Goal: Obtain resource: Obtain resource

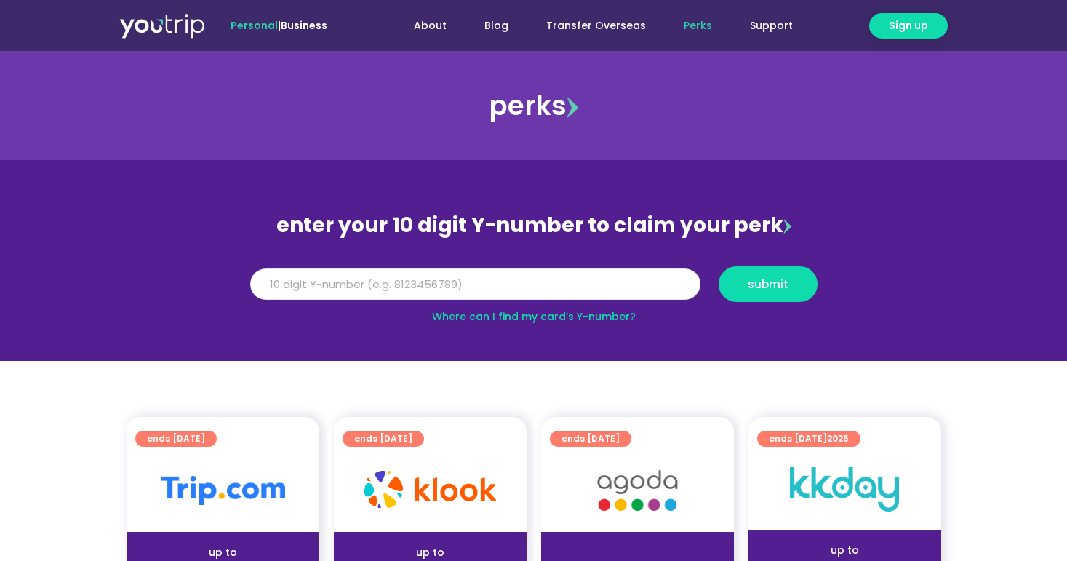
click at [398, 279] on input "Y Number" at bounding box center [475, 284] width 450 height 32
click at [455, 313] on link "Where can I find my card’s Y-number?" at bounding box center [534, 316] width 204 height 15
click at [490, 272] on input "Y Number" at bounding box center [475, 284] width 450 height 32
type input "8000000003"
click at [511, 290] on input "8000000003" at bounding box center [475, 284] width 450 height 32
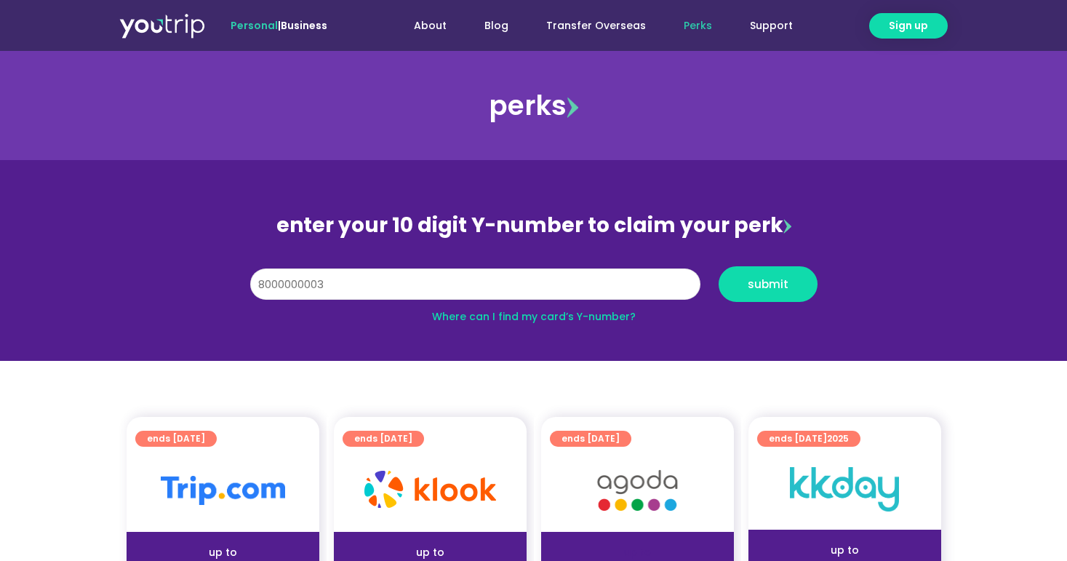
click at [511, 290] on input "8000000003" at bounding box center [475, 284] width 450 height 32
click at [552, 287] on input "8000000003" at bounding box center [475, 284] width 450 height 32
click at [658, 283] on input "8000000003" at bounding box center [475, 284] width 450 height 32
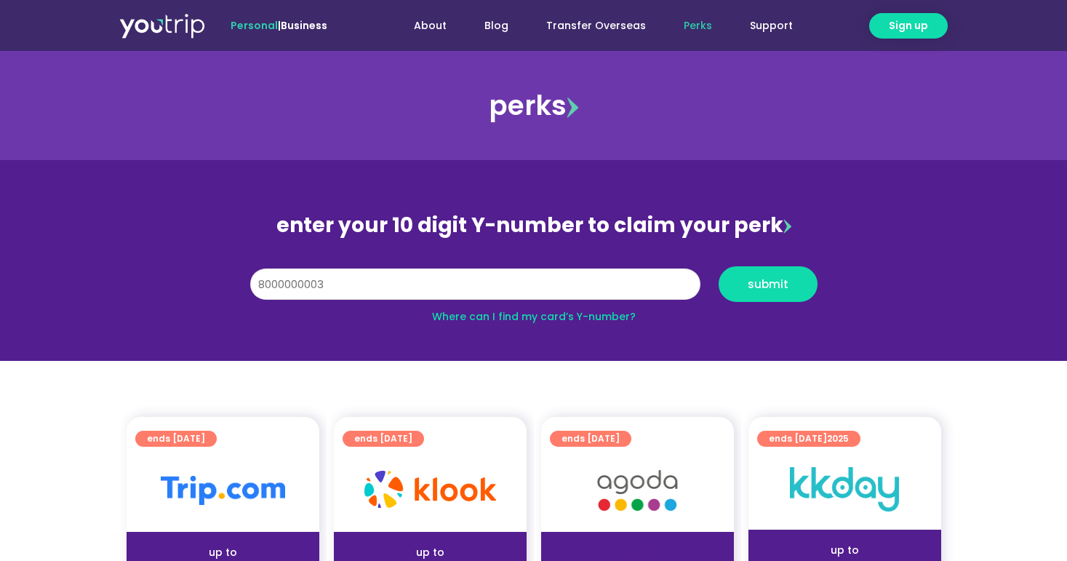
click at [658, 283] on input "8000000003" at bounding box center [475, 284] width 450 height 32
type input "8117754700"
click at [788, 280] on span "submit" at bounding box center [768, 284] width 74 height 11
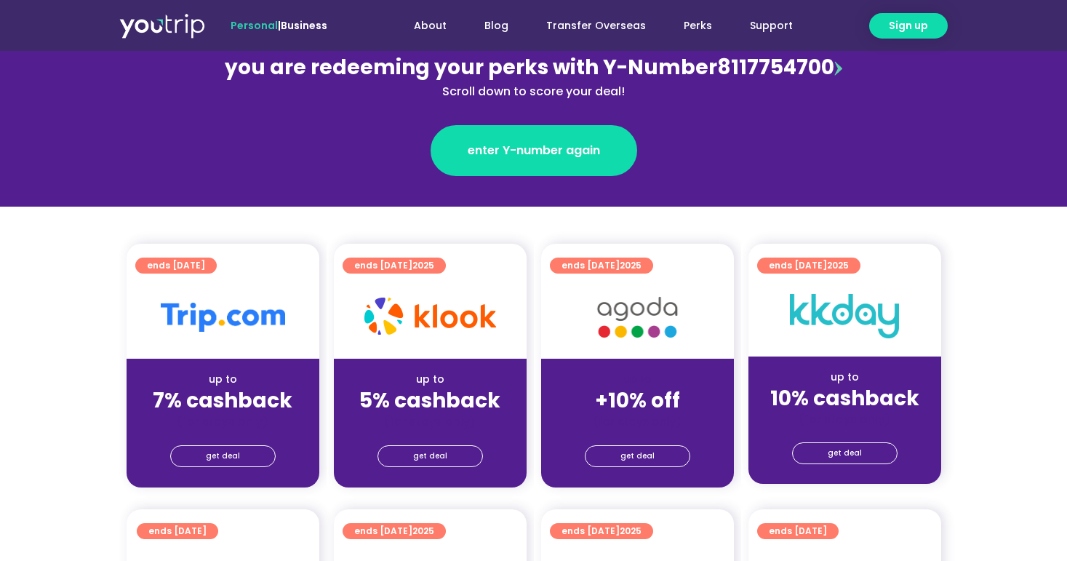
scroll to position [186, 0]
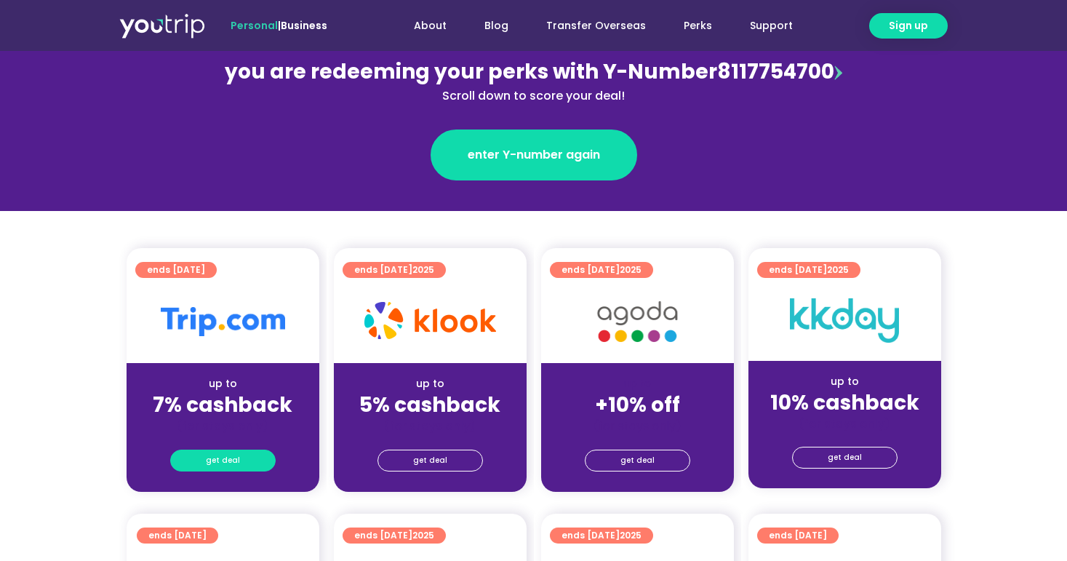
click at [234, 458] on span "get deal" at bounding box center [223, 460] width 34 height 20
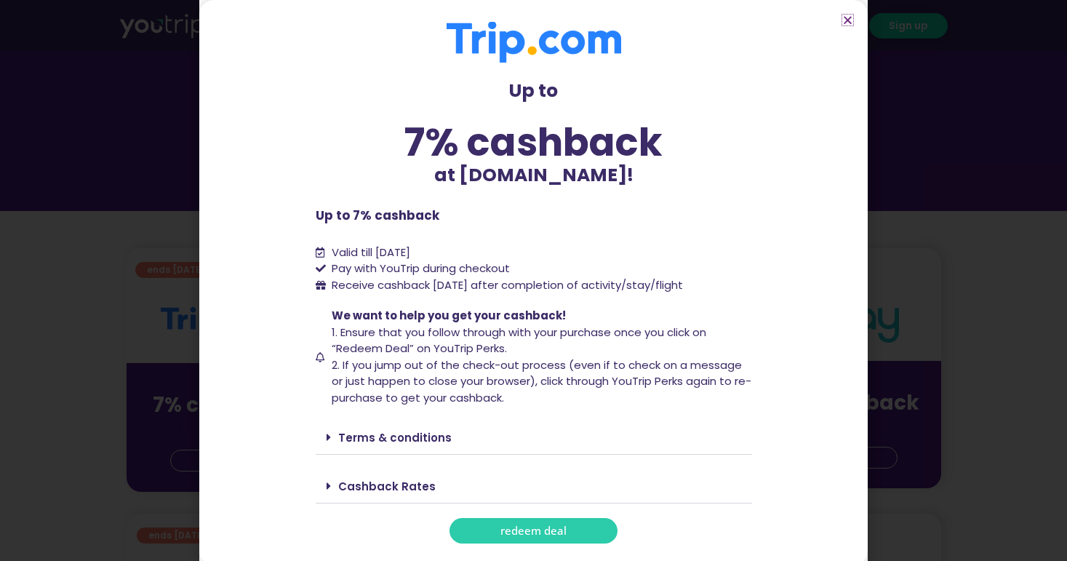
scroll to position [5, 0]
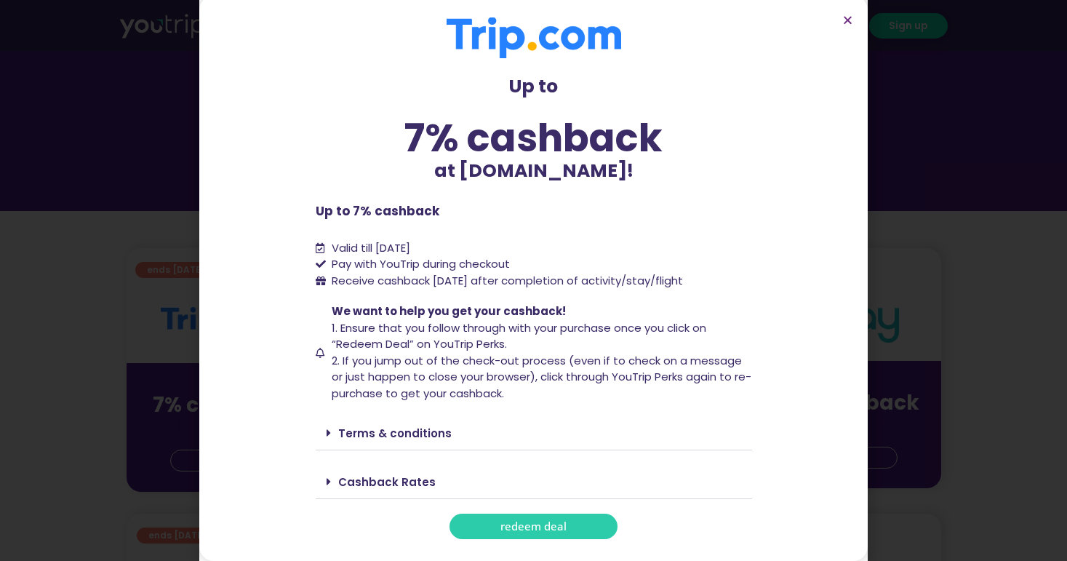
click at [480, 527] on link "redeem deal" at bounding box center [534, 526] width 168 height 25
click at [845, 23] on icon "Close" at bounding box center [848, 20] width 11 height 11
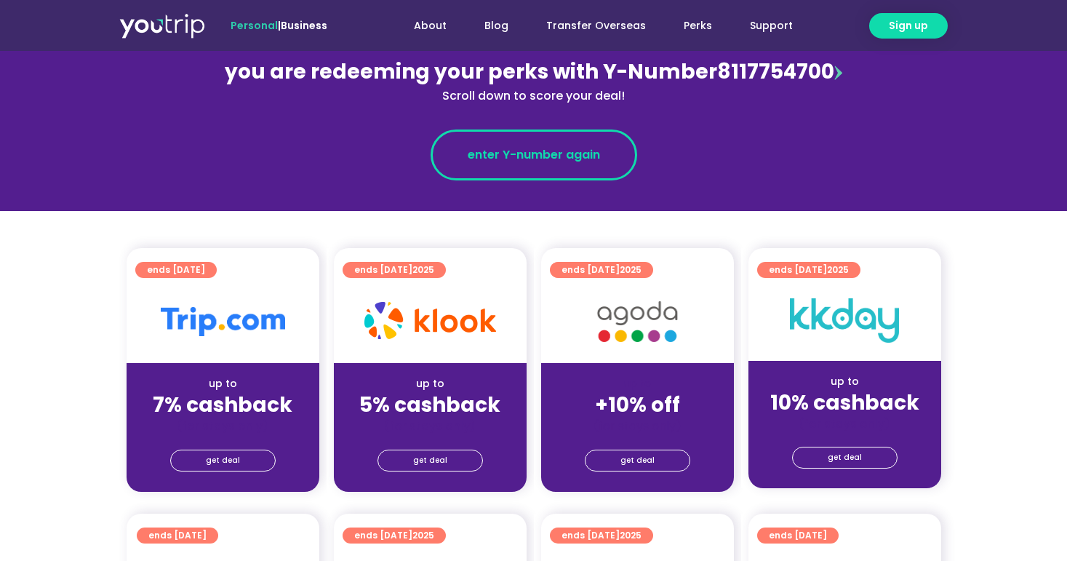
click at [497, 159] on span "enter Y-number again" at bounding box center [534, 154] width 132 height 17
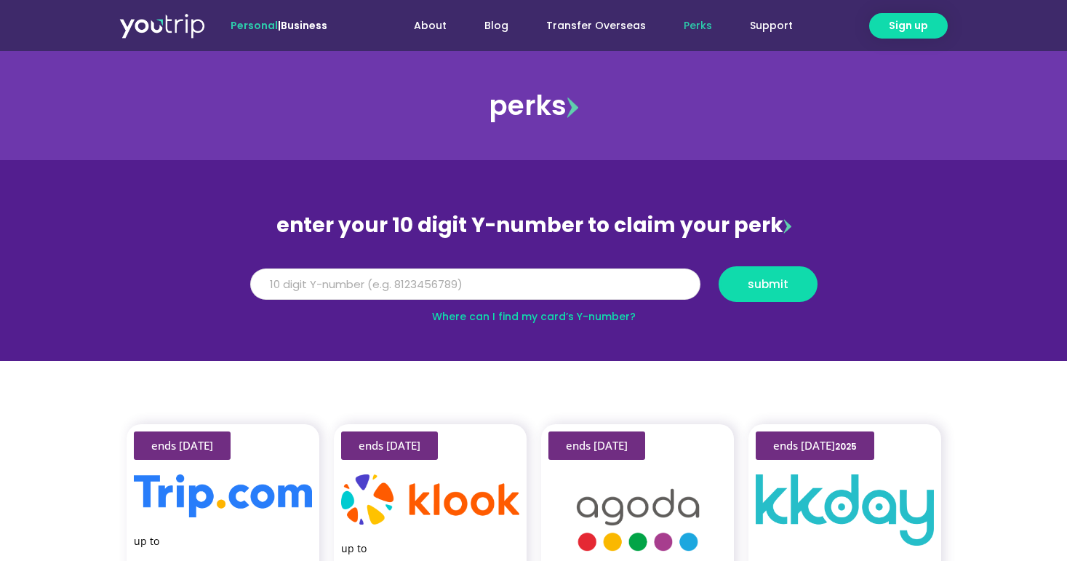
click at [328, 288] on input "Y Number" at bounding box center [475, 284] width 450 height 32
type input "8117754700"
click at [799, 271] on button "submit" at bounding box center [768, 284] width 99 height 36
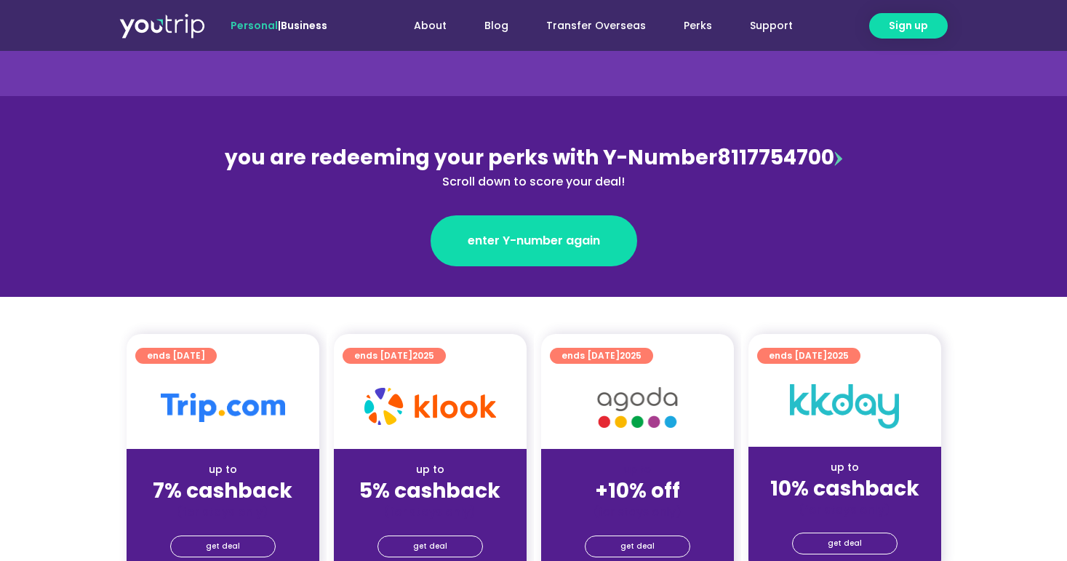
scroll to position [105, 0]
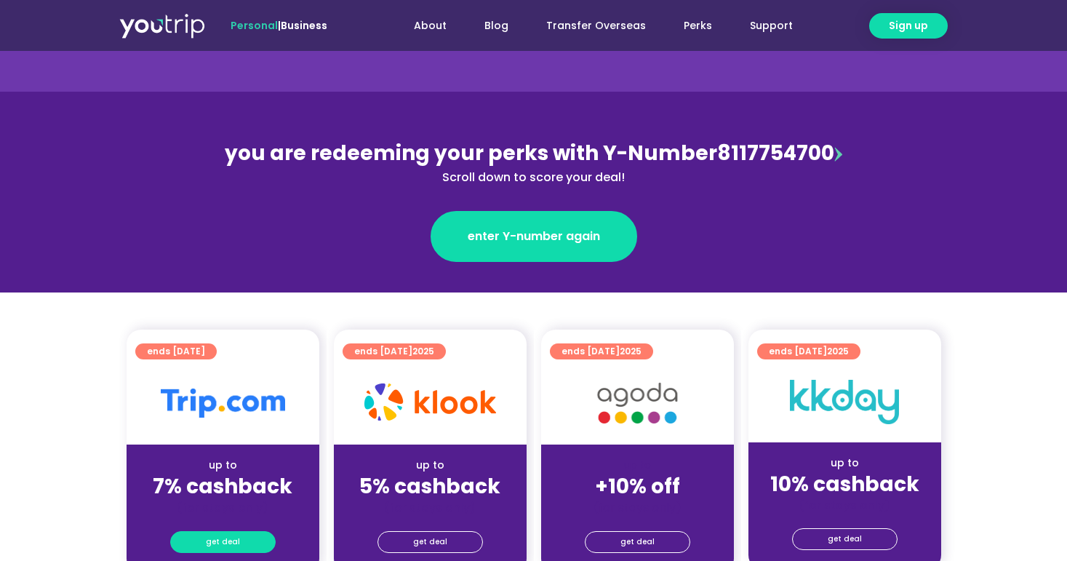
click at [203, 543] on link "get deal" at bounding box center [222, 542] width 105 height 22
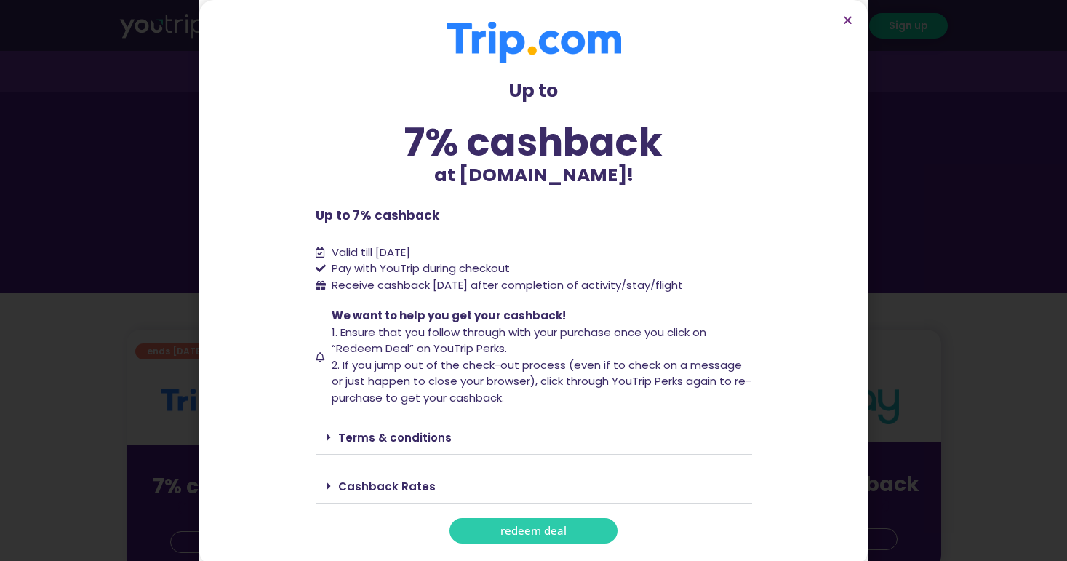
click at [508, 526] on span "redeem deal" at bounding box center [534, 530] width 66 height 11
